Goal: Information Seeking & Learning: Learn about a topic

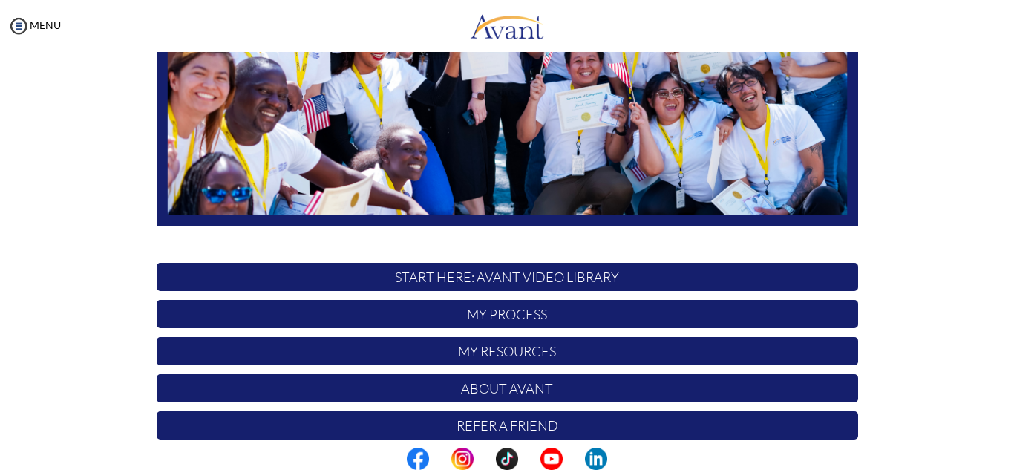
scroll to position [355, 0]
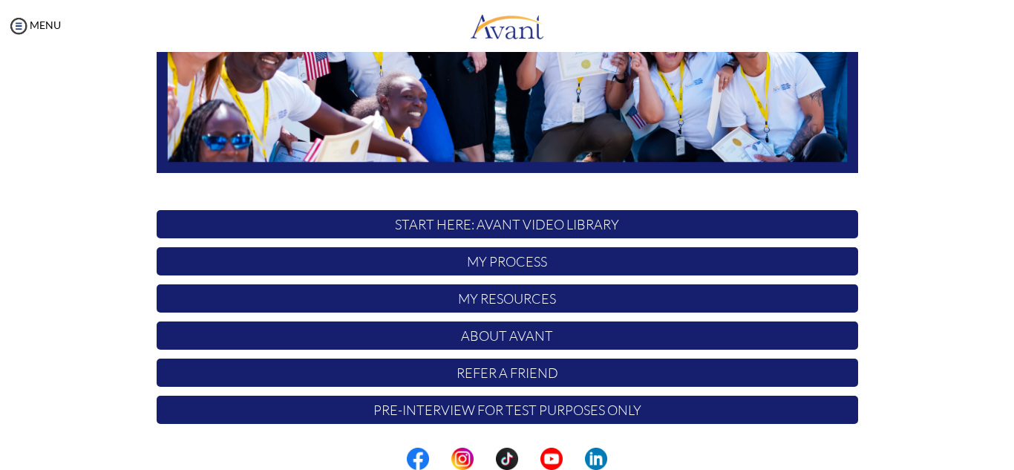
click at [554, 227] on p "START HERE: Avant Video Library" at bounding box center [508, 224] width 702 height 28
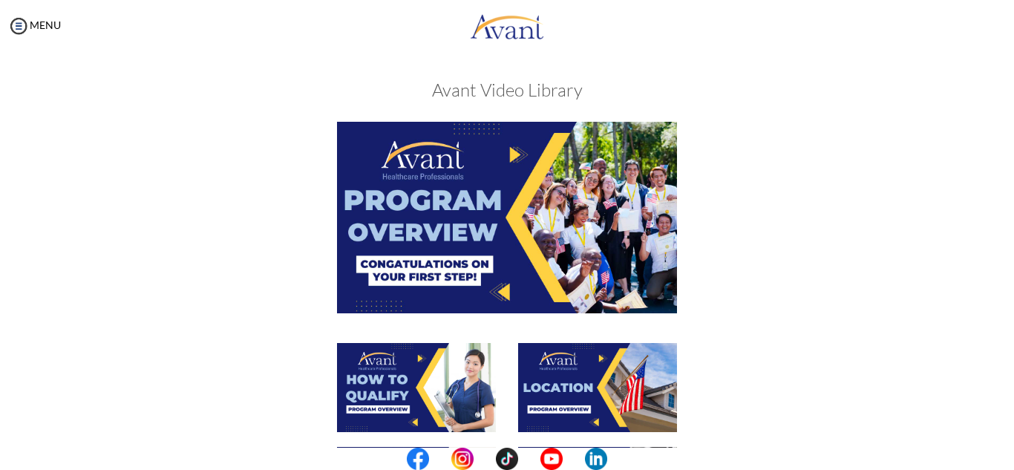
scroll to position [0, 0]
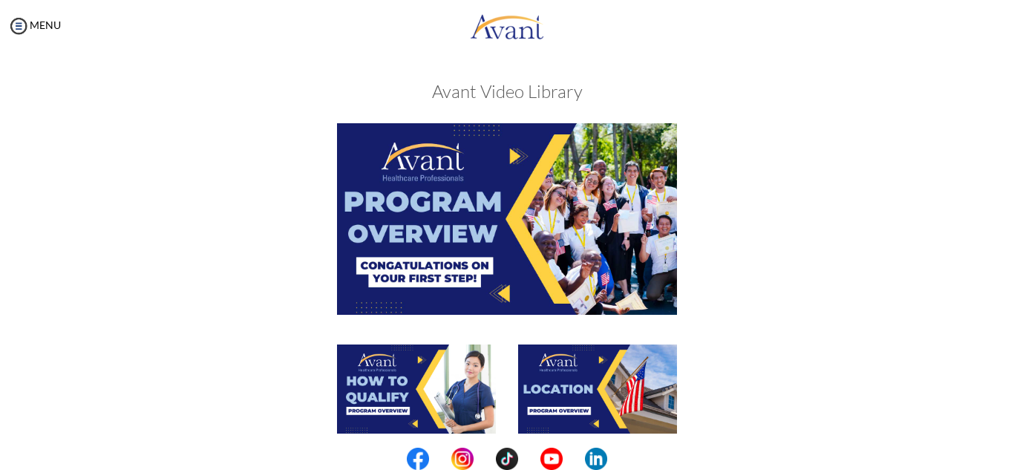
click at [479, 226] on img at bounding box center [507, 218] width 340 height 191
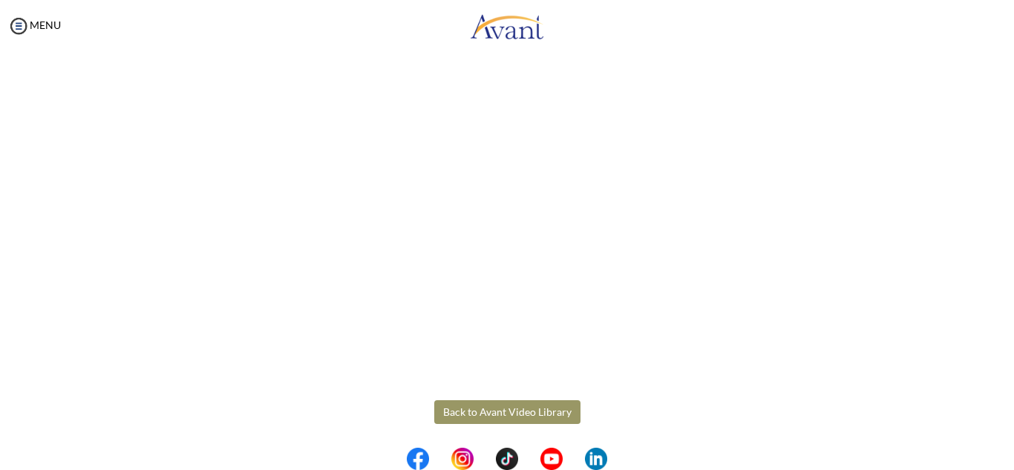
scroll to position [261, 0]
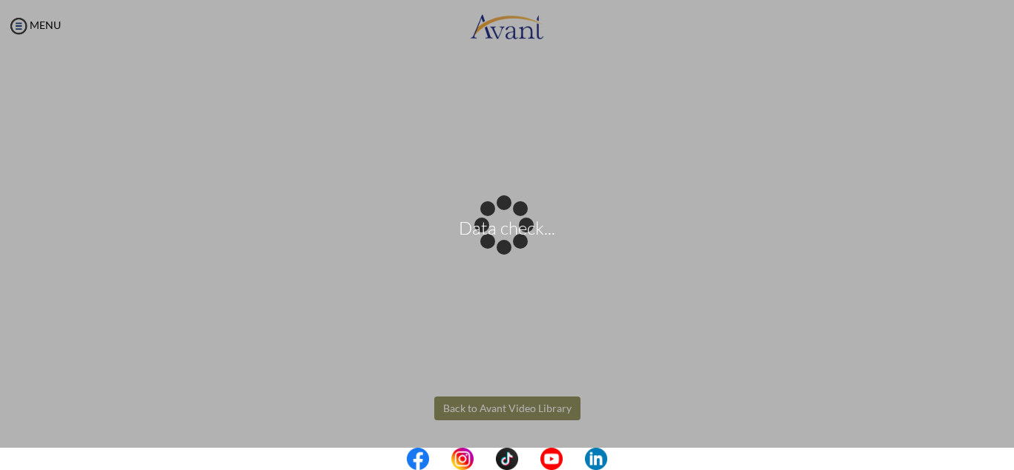
click at [478, 398] on body "Data check... Maintenance break. Please come back in 2 hours. MENU My Status Wh…" at bounding box center [507, 235] width 1014 height 470
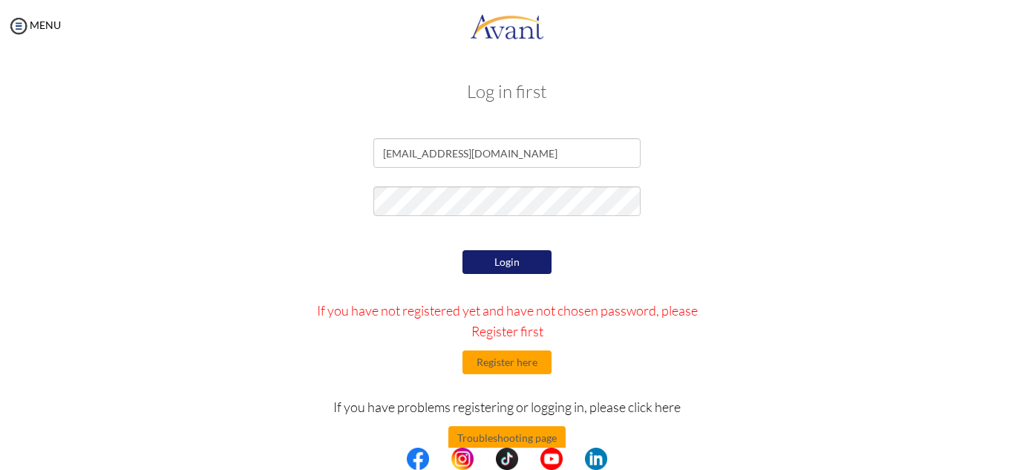
click at [506, 264] on button "Login" at bounding box center [507, 262] width 89 height 24
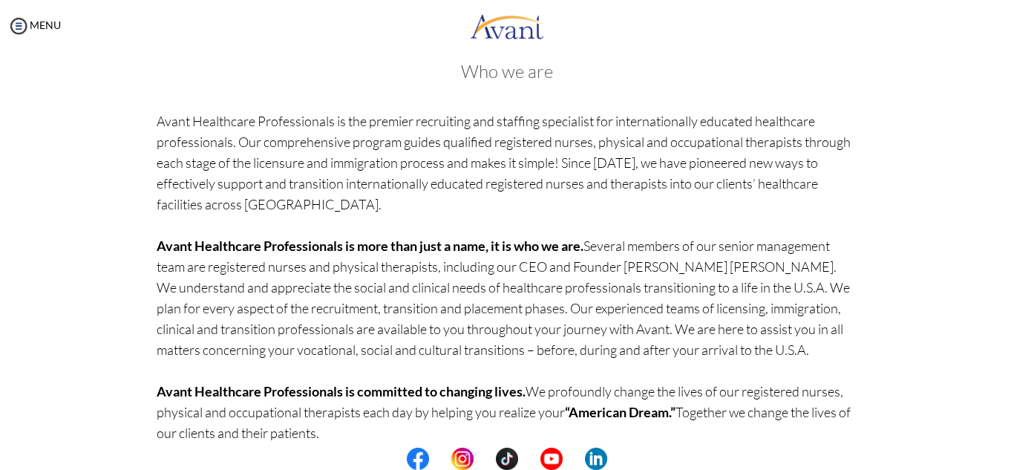
scroll to position [130, 0]
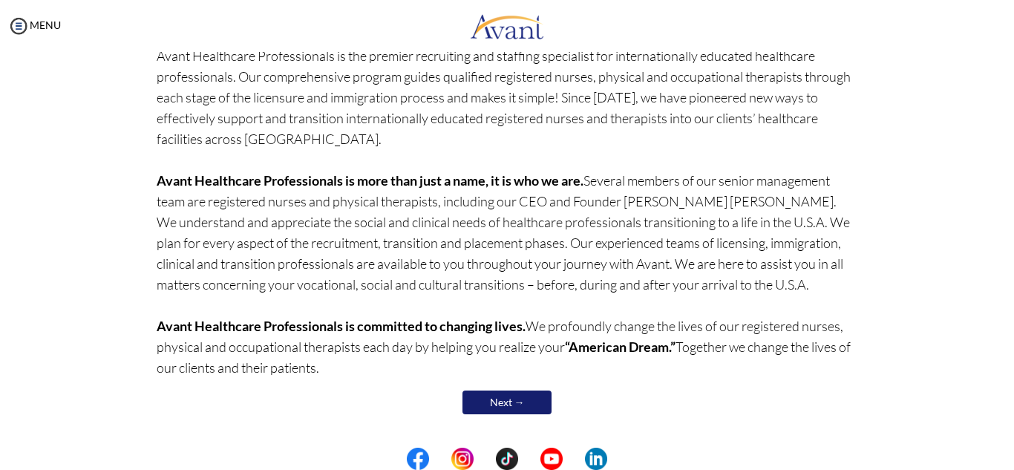
click at [528, 399] on link "Next →" at bounding box center [507, 403] width 89 height 24
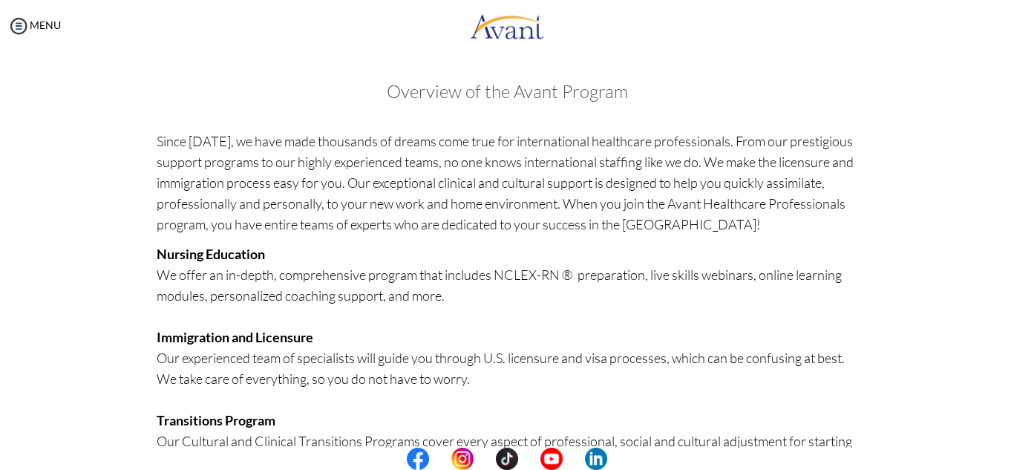
scroll to position [365, 0]
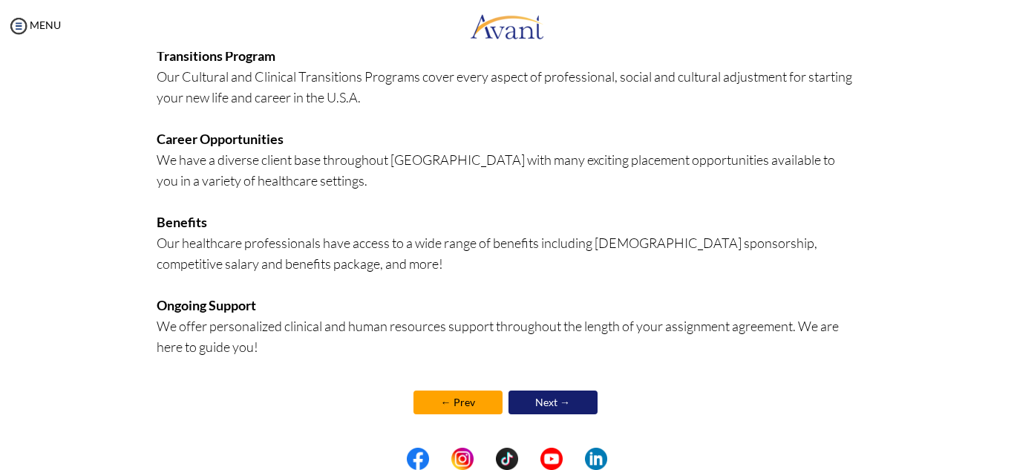
click at [564, 399] on link "Next →" at bounding box center [553, 403] width 89 height 24
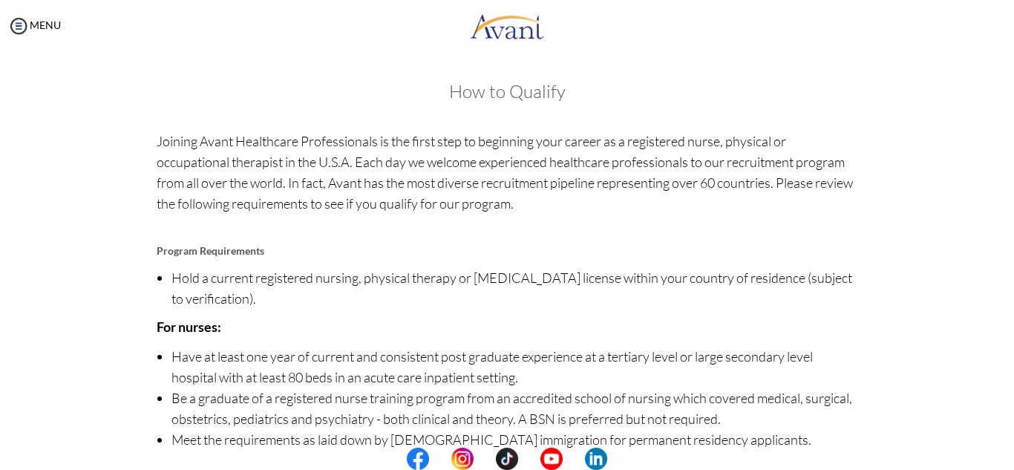
scroll to position [176, 0]
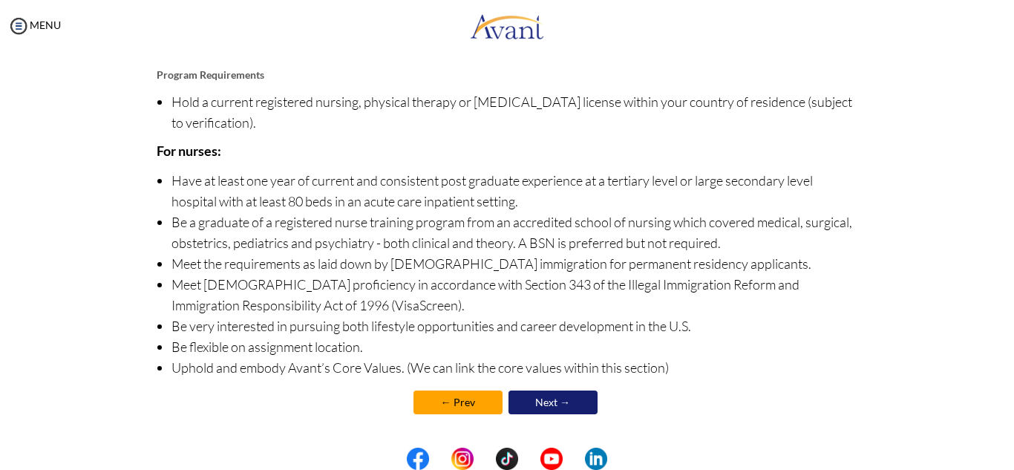
click at [564, 402] on link "Next →" at bounding box center [553, 403] width 89 height 24
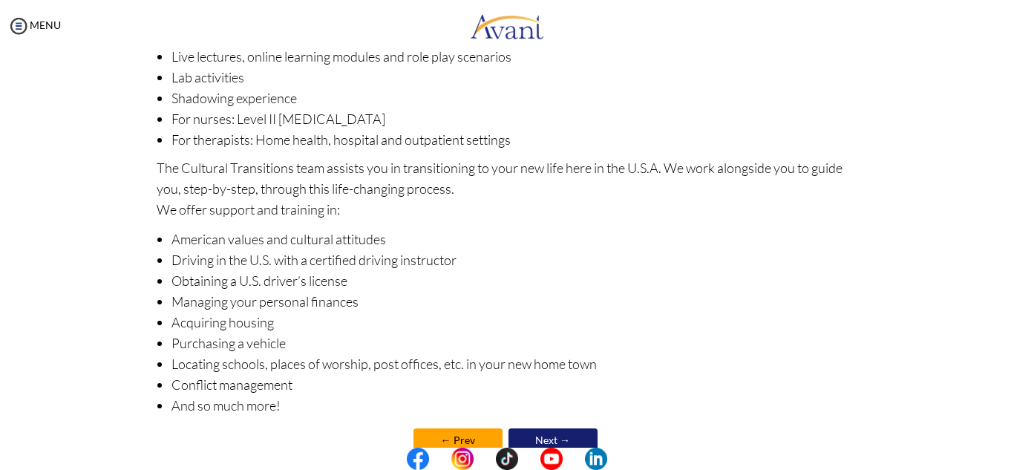
scroll to position [235, 0]
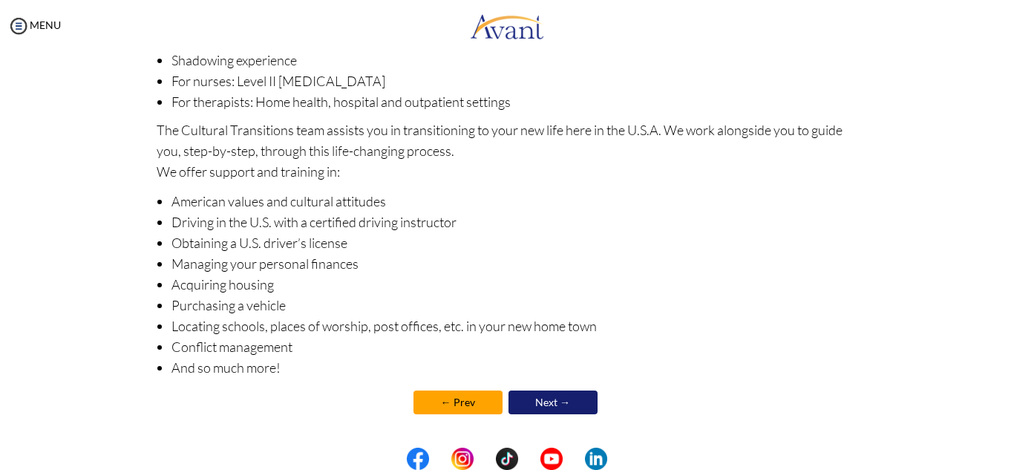
click at [564, 397] on link "Next →" at bounding box center [553, 403] width 89 height 24
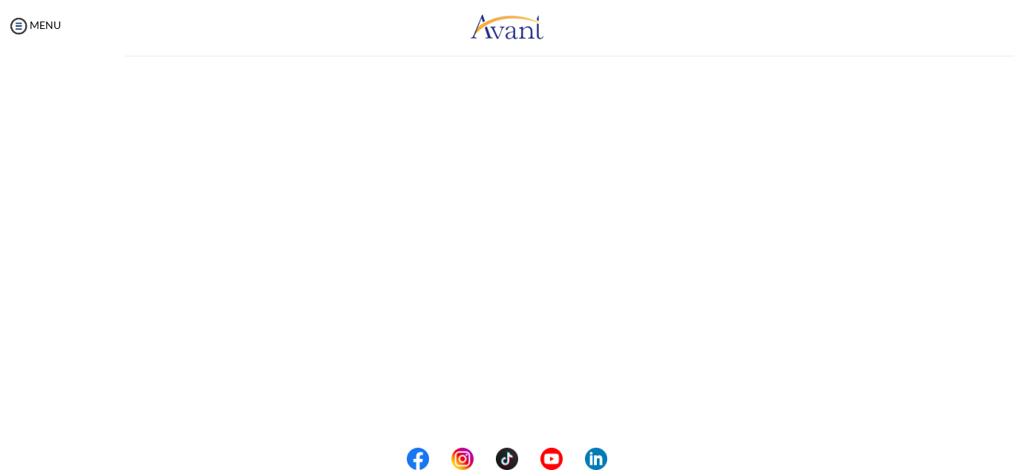
scroll to position [0, 0]
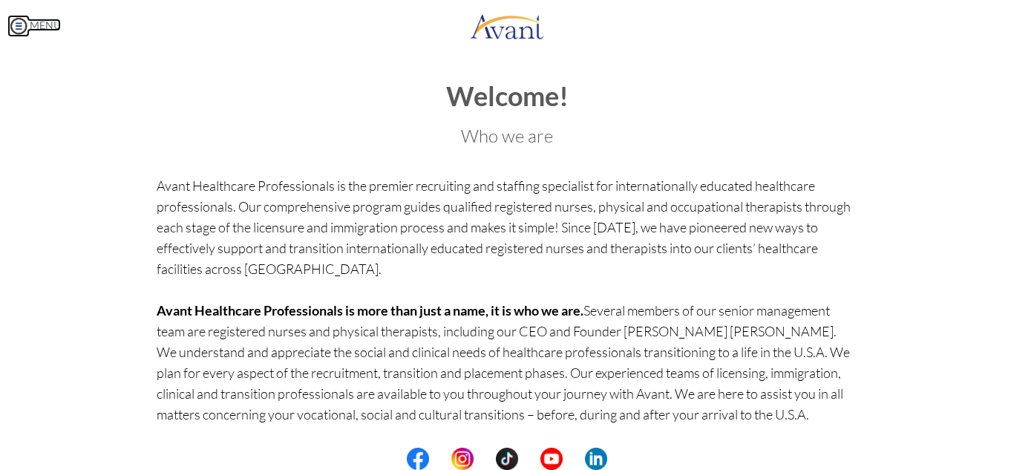
click at [51, 25] on link "MENU" at bounding box center [33, 25] width 53 height 13
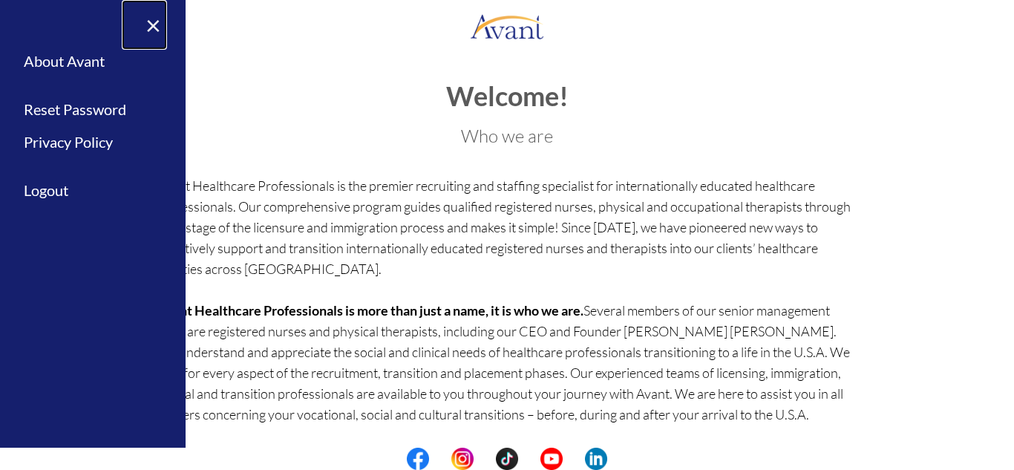
click at [153, 16] on link "×" at bounding box center [144, 25] width 45 height 50
